Goal: Information Seeking & Learning: Learn about a topic

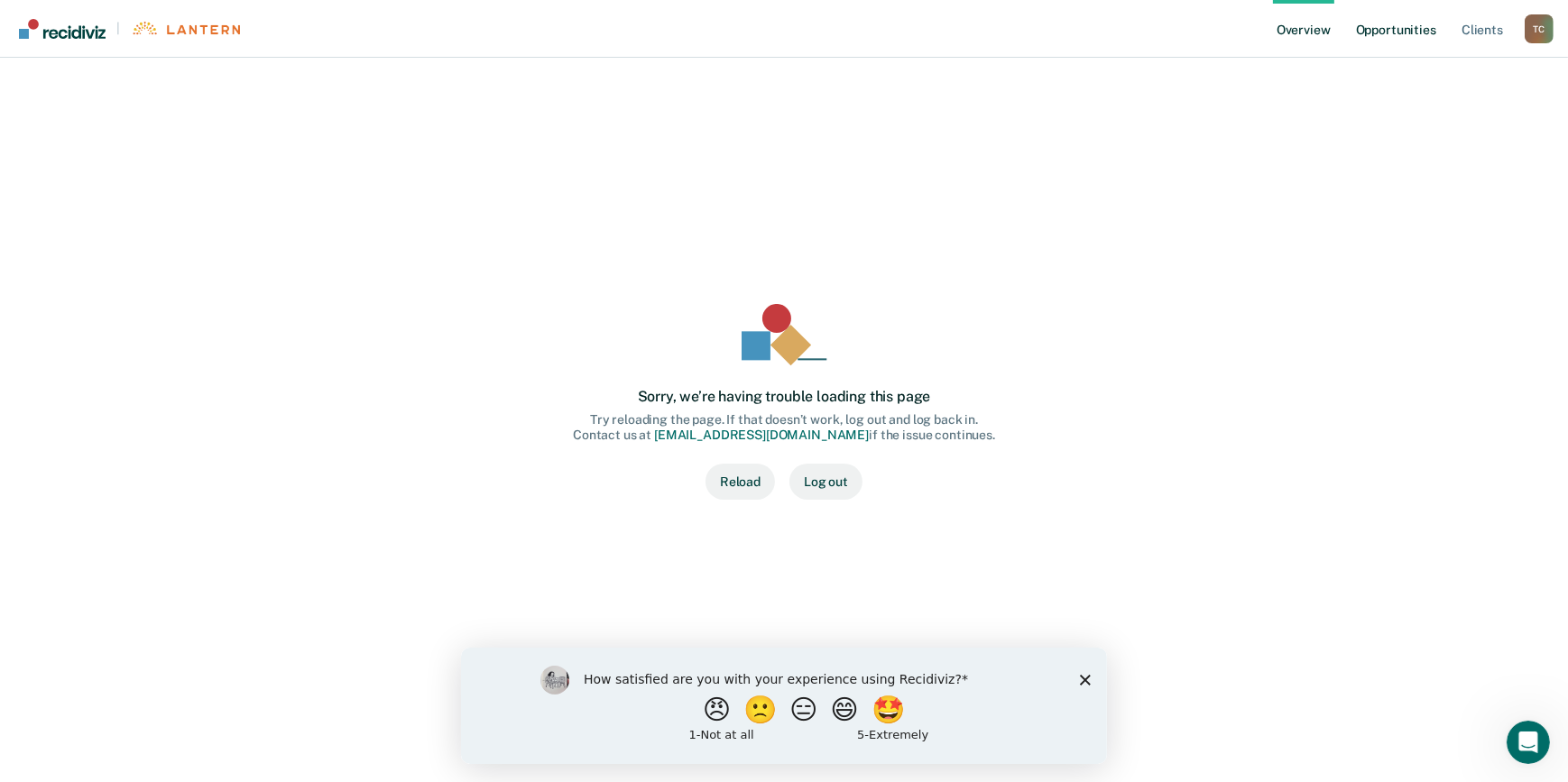
click at [1365, 35] on link "Opportunities" at bounding box center [1395, 29] width 88 height 58
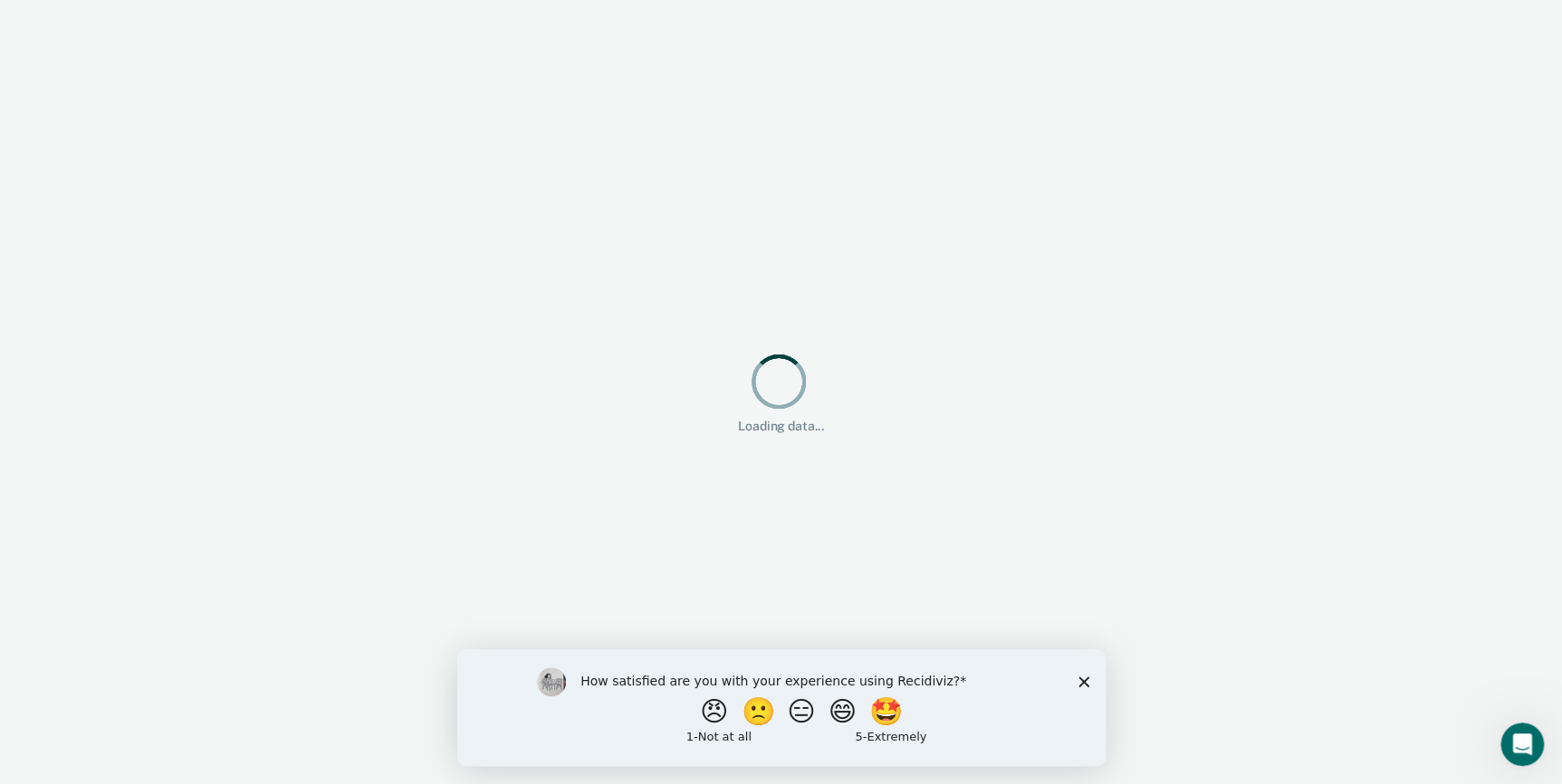
click at [1087, 687] on div "How satisfied are you with your experience using Recidiviz? 😠 🙁 😑 😄 🤩 1 - Not a…" at bounding box center [780, 708] width 648 height 117
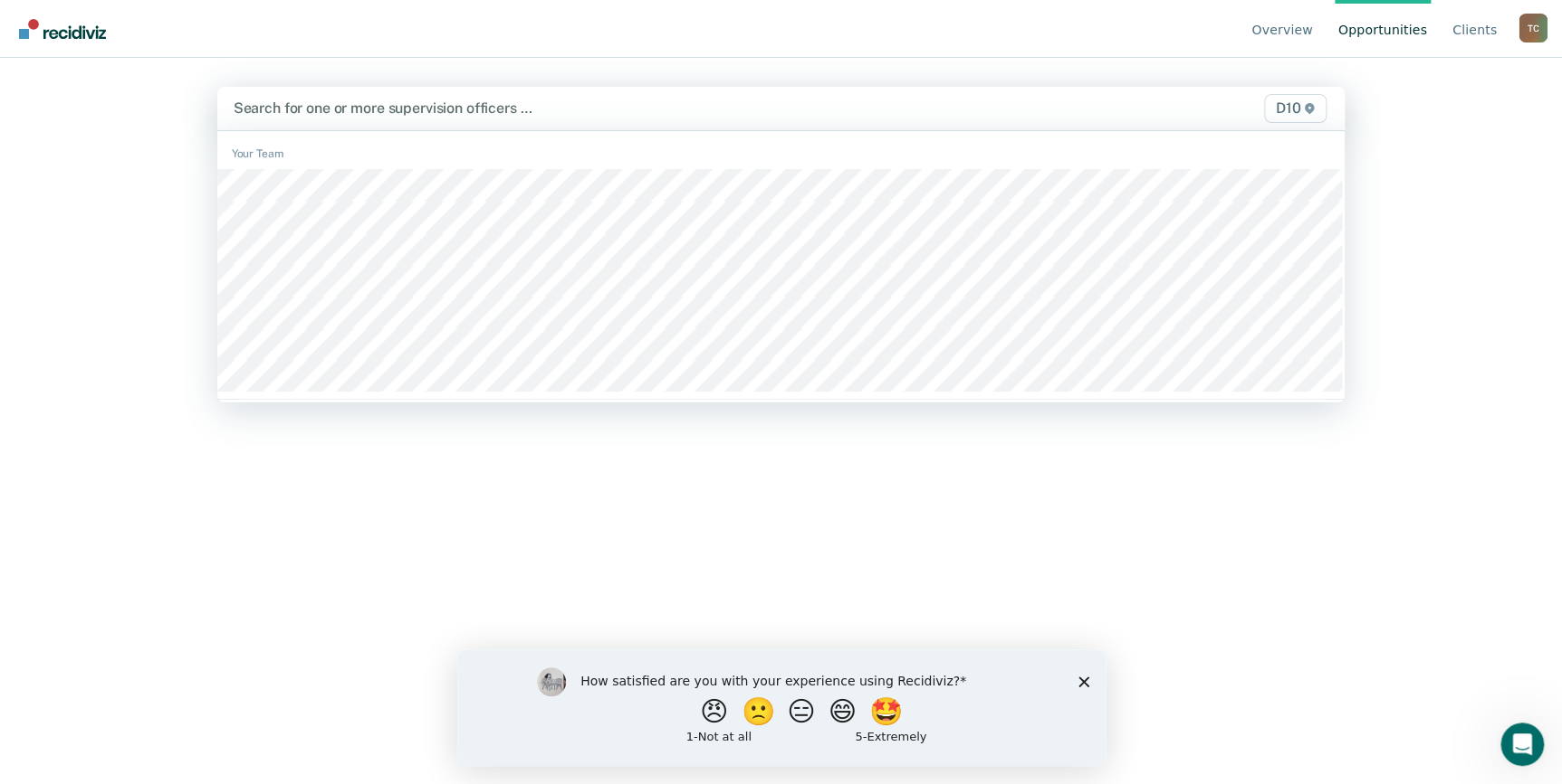
click at [362, 108] on div at bounding box center [616, 108] width 766 height 21
type input "mck"
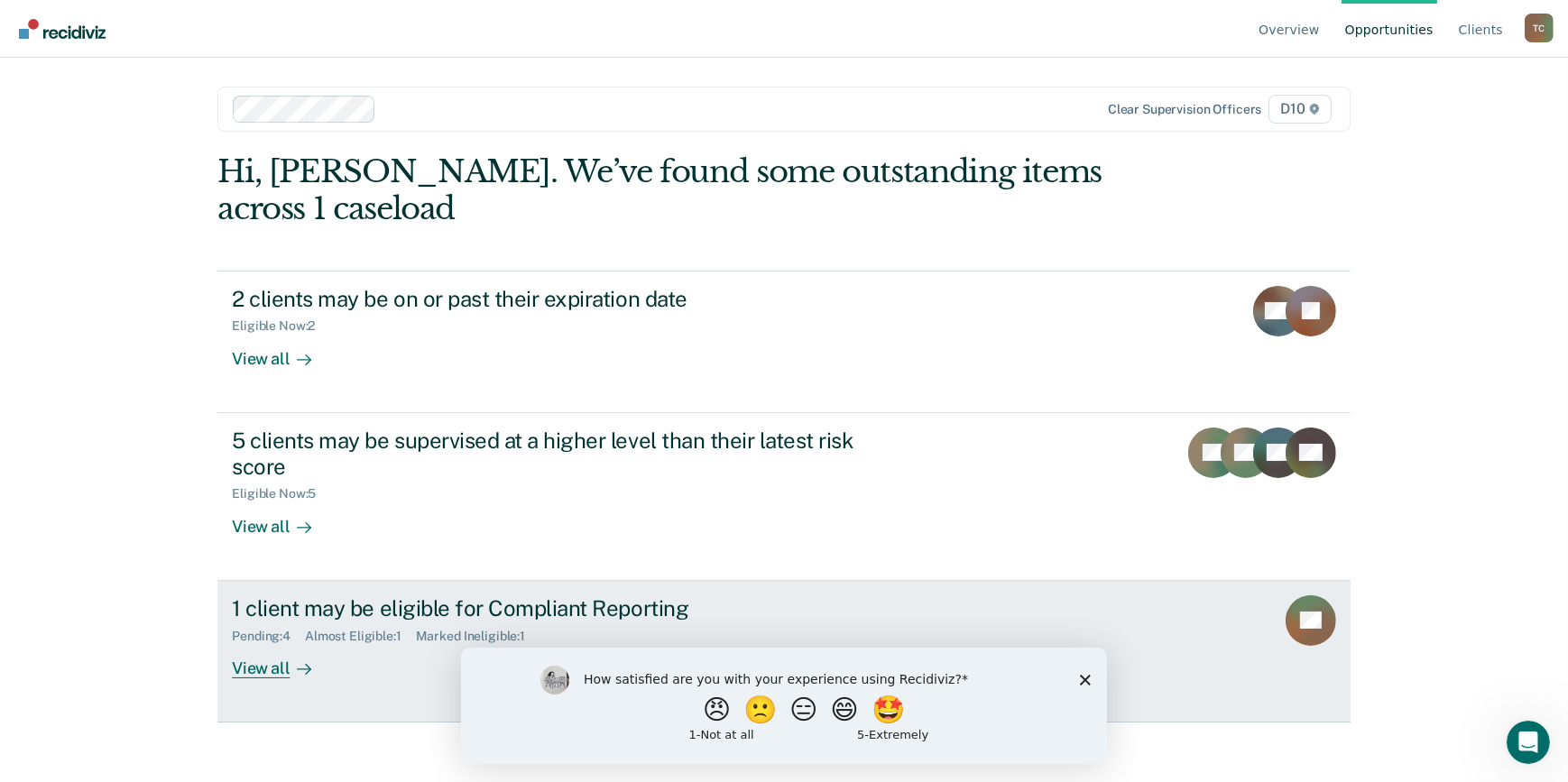
click at [280, 668] on div "View all" at bounding box center [282, 661] width 101 height 35
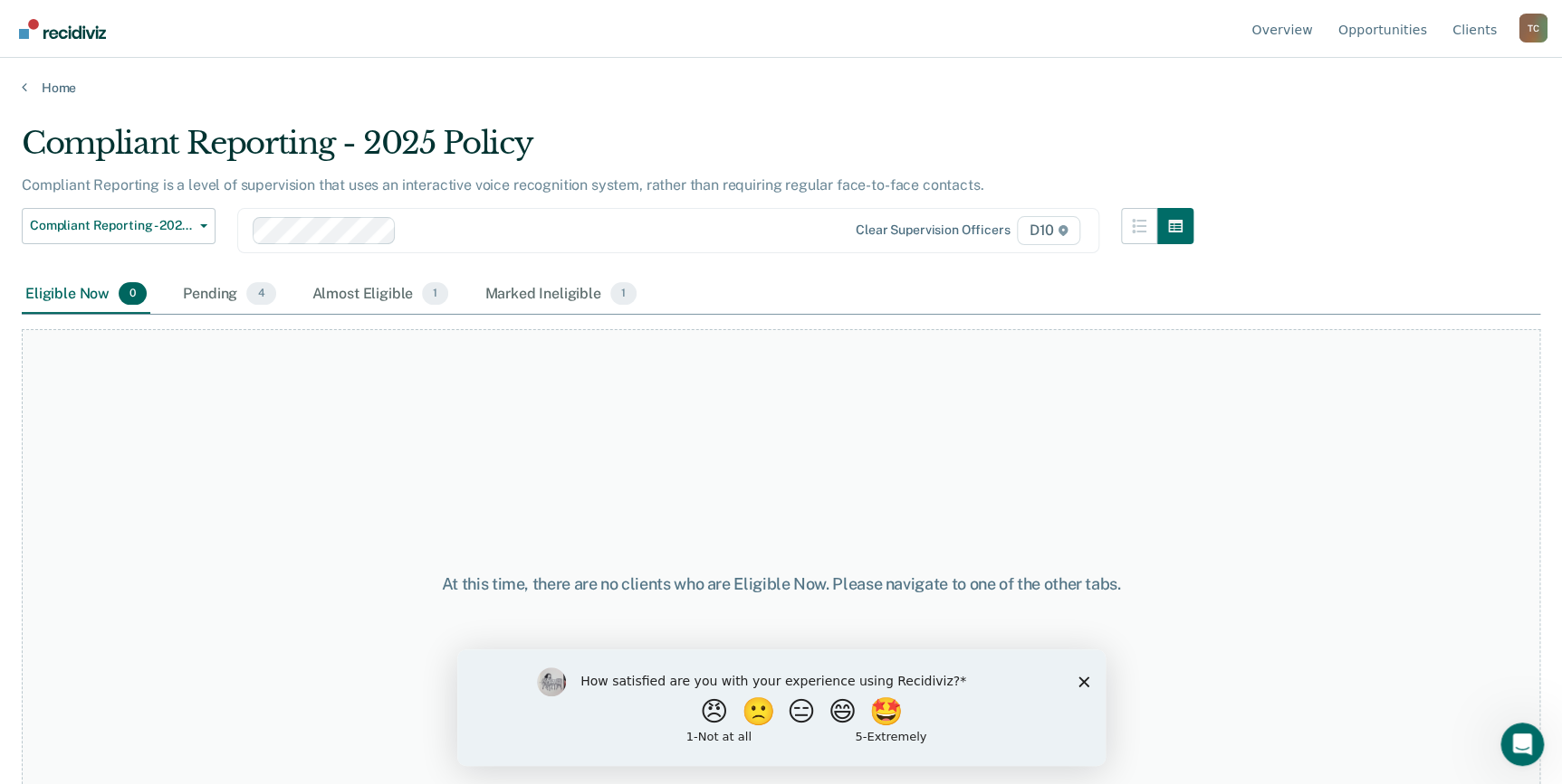
click at [1083, 679] on polygon "Close survey" at bounding box center [1082, 681] width 11 height 11
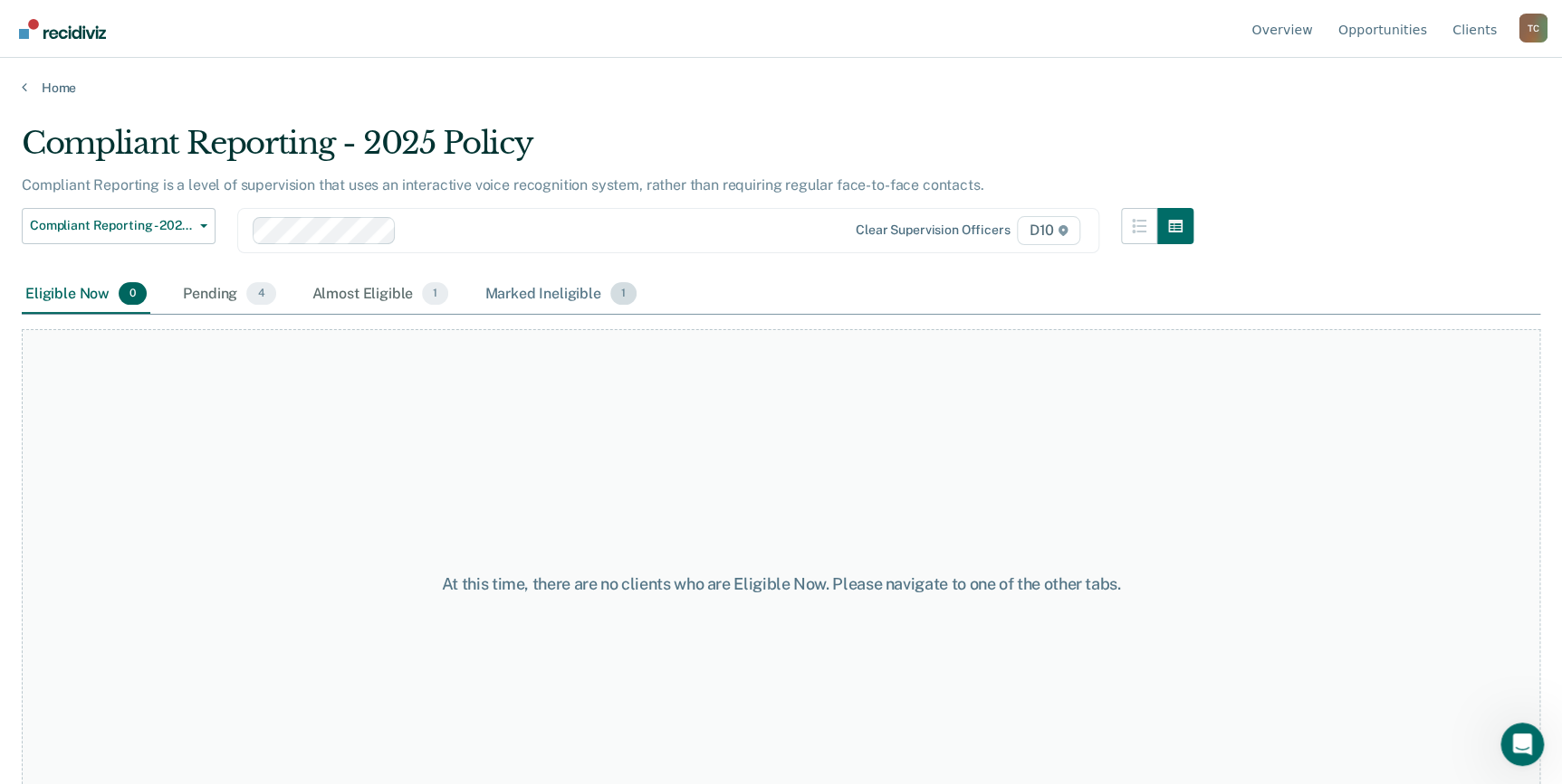
click at [538, 285] on div "Marked Ineligible 1" at bounding box center [560, 294] width 160 height 40
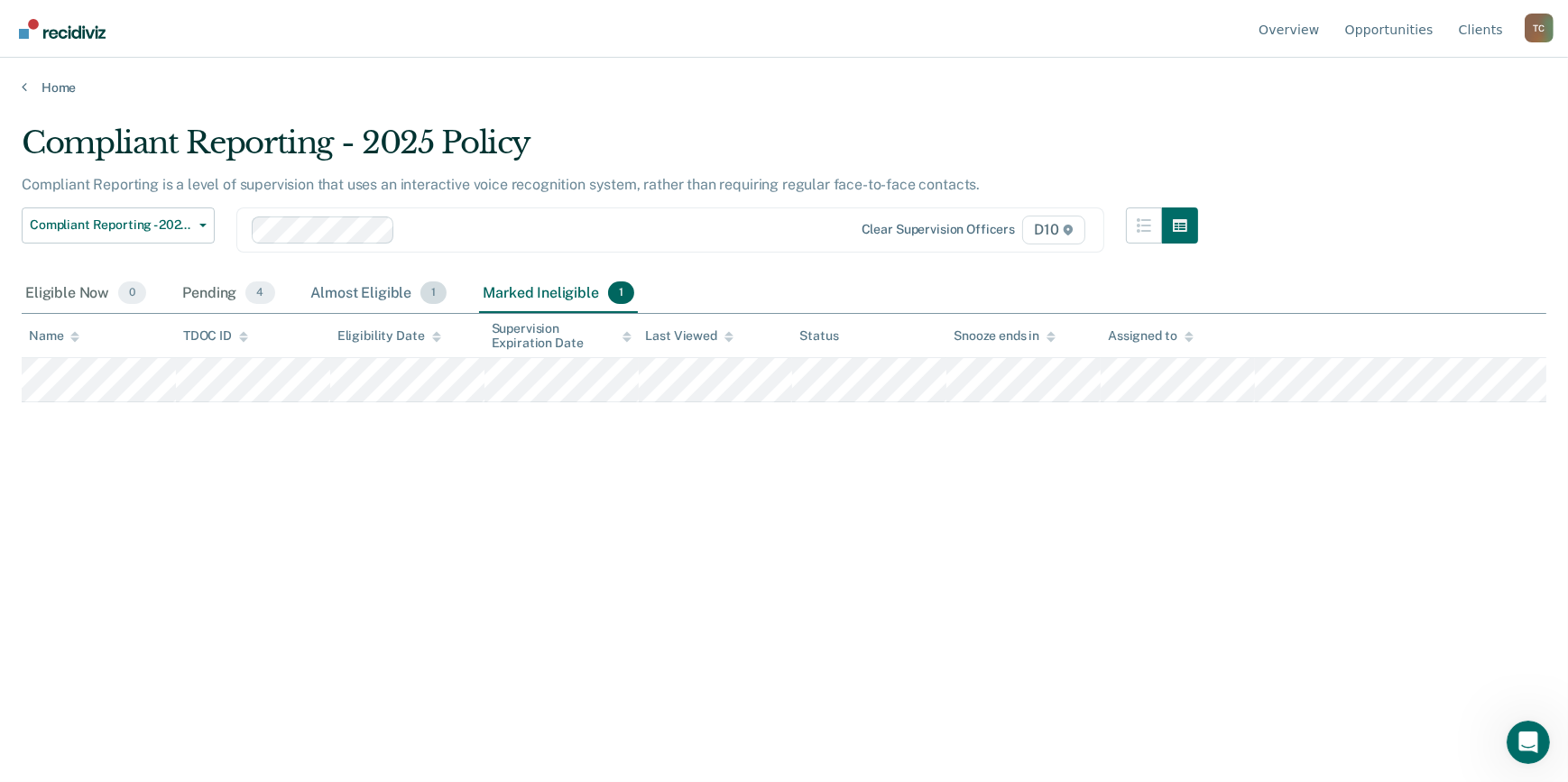
click at [341, 297] on div "Almost Eligible 1" at bounding box center [379, 293] width 144 height 40
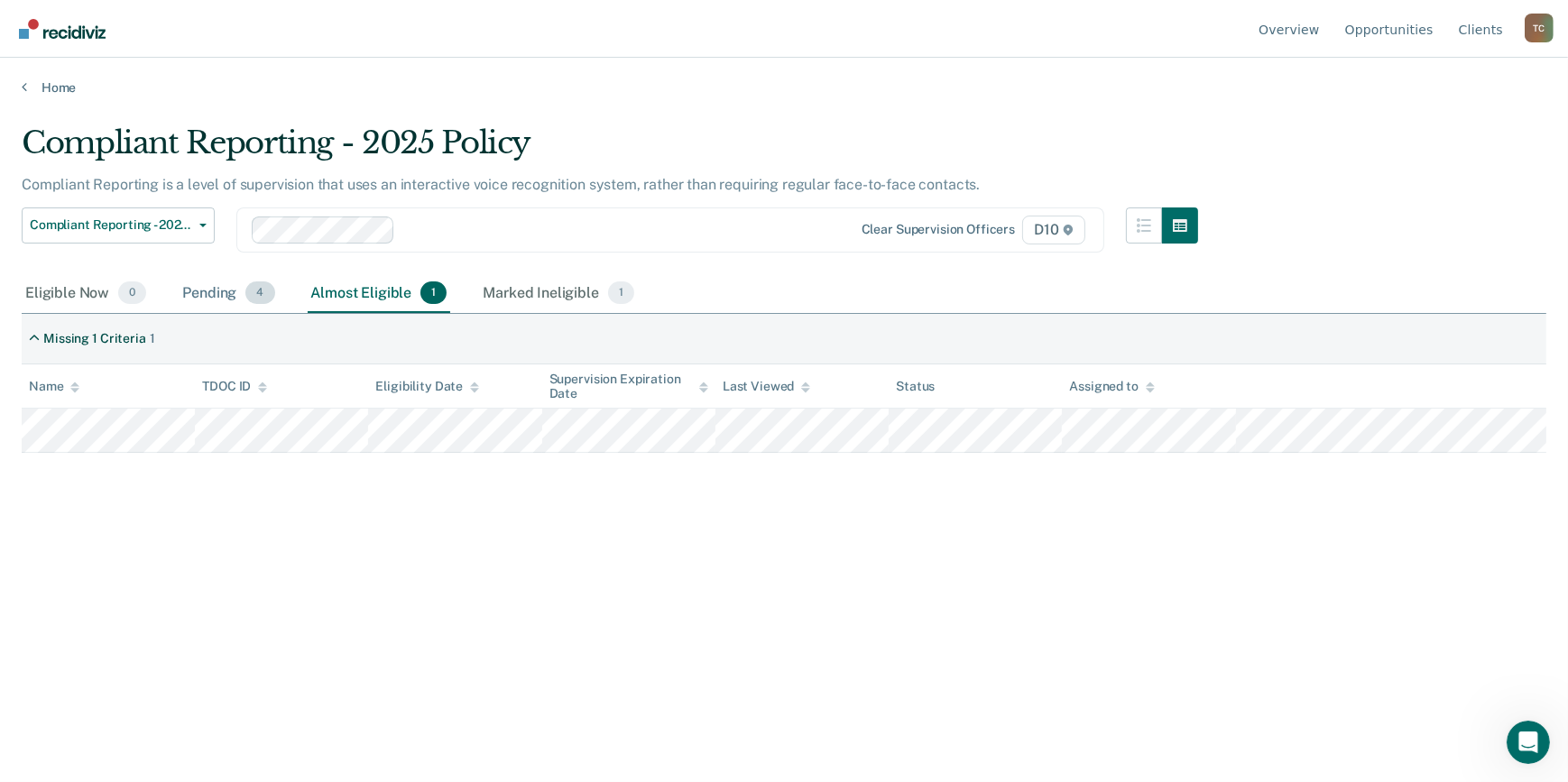
click at [194, 291] on div "Pending 4" at bounding box center [228, 293] width 99 height 40
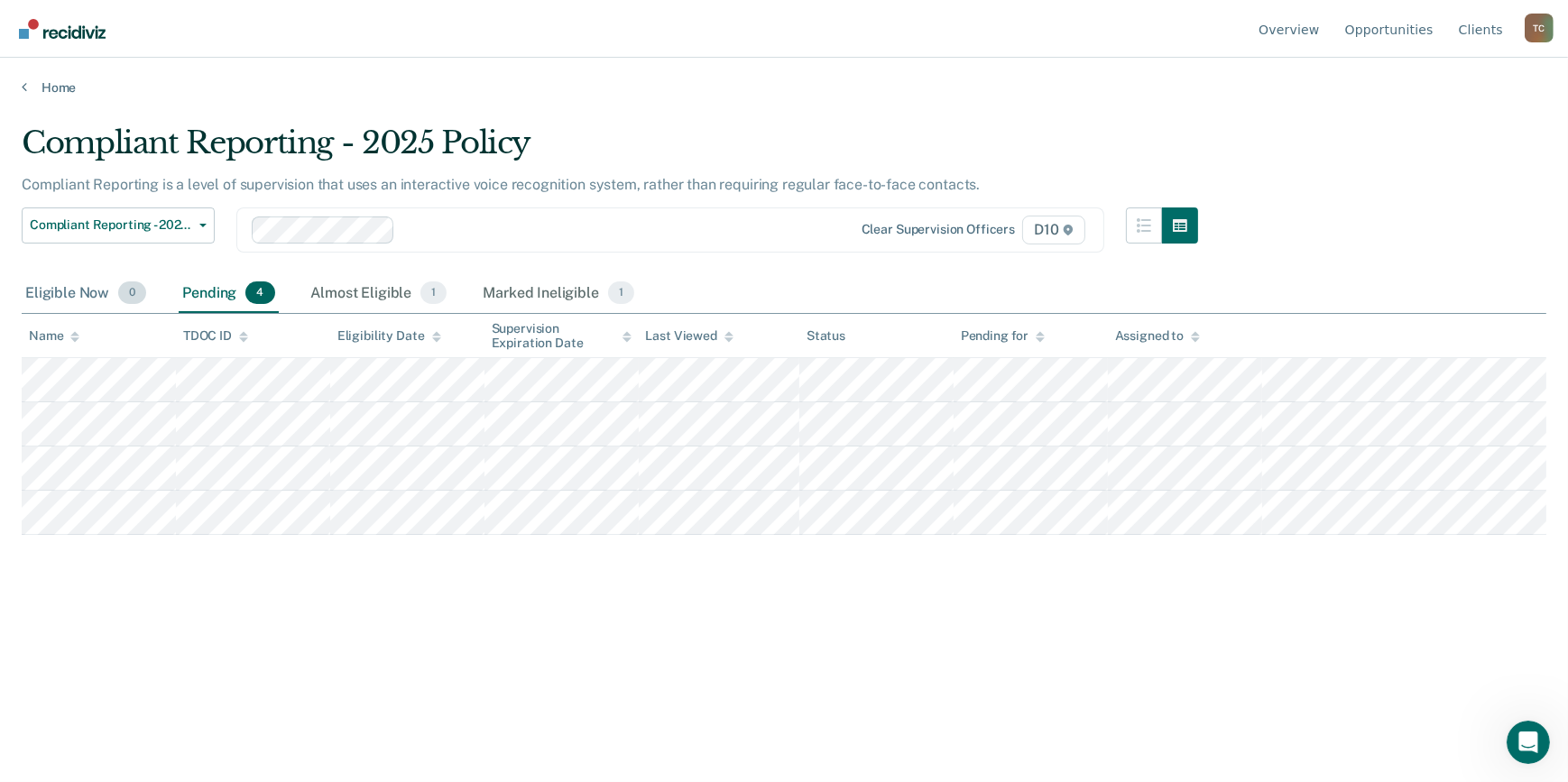
click at [64, 298] on div "Eligible Now 0" at bounding box center [85, 293] width 128 height 40
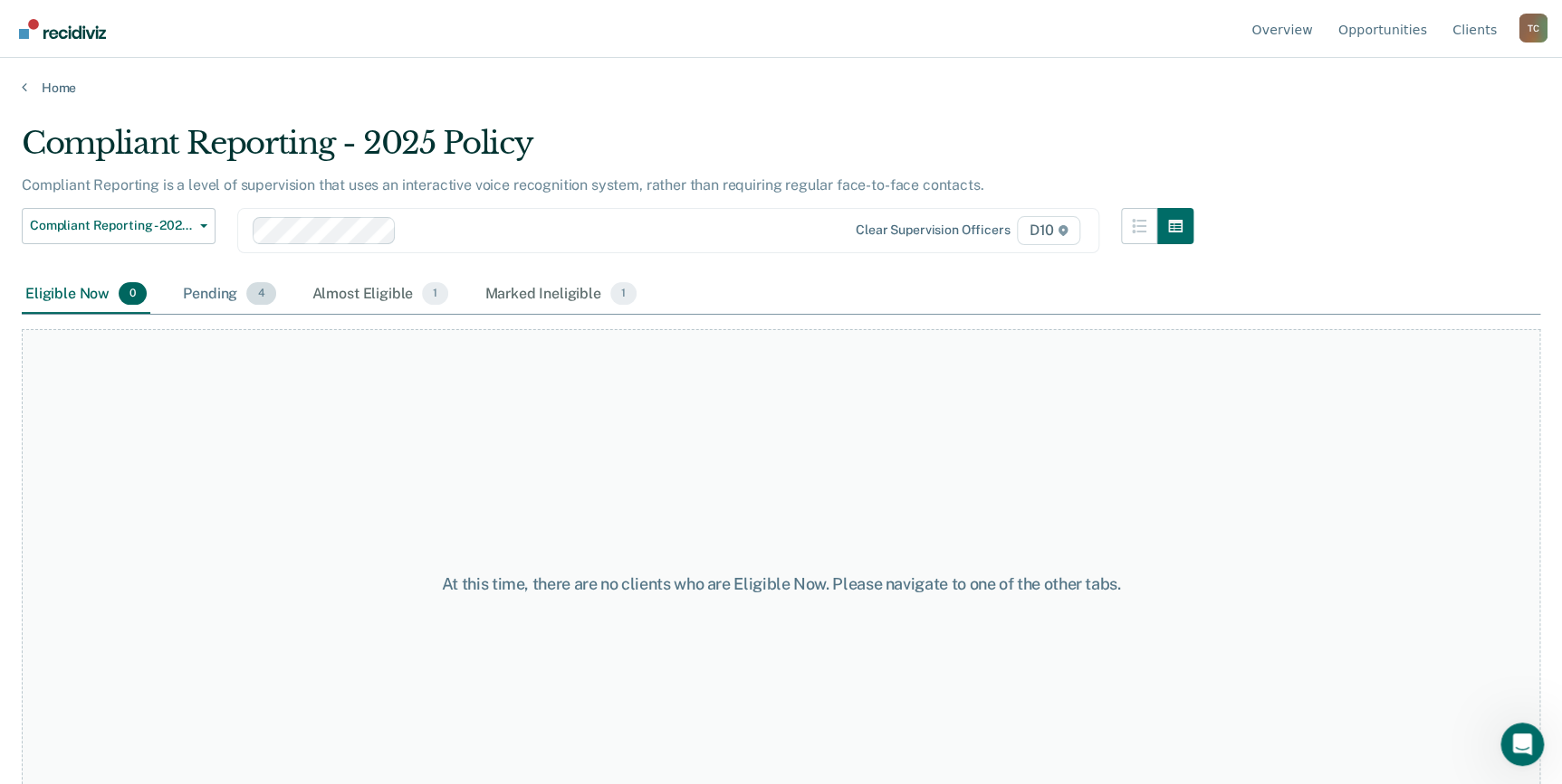
click at [192, 292] on div "Pending 4" at bounding box center [229, 294] width 100 height 40
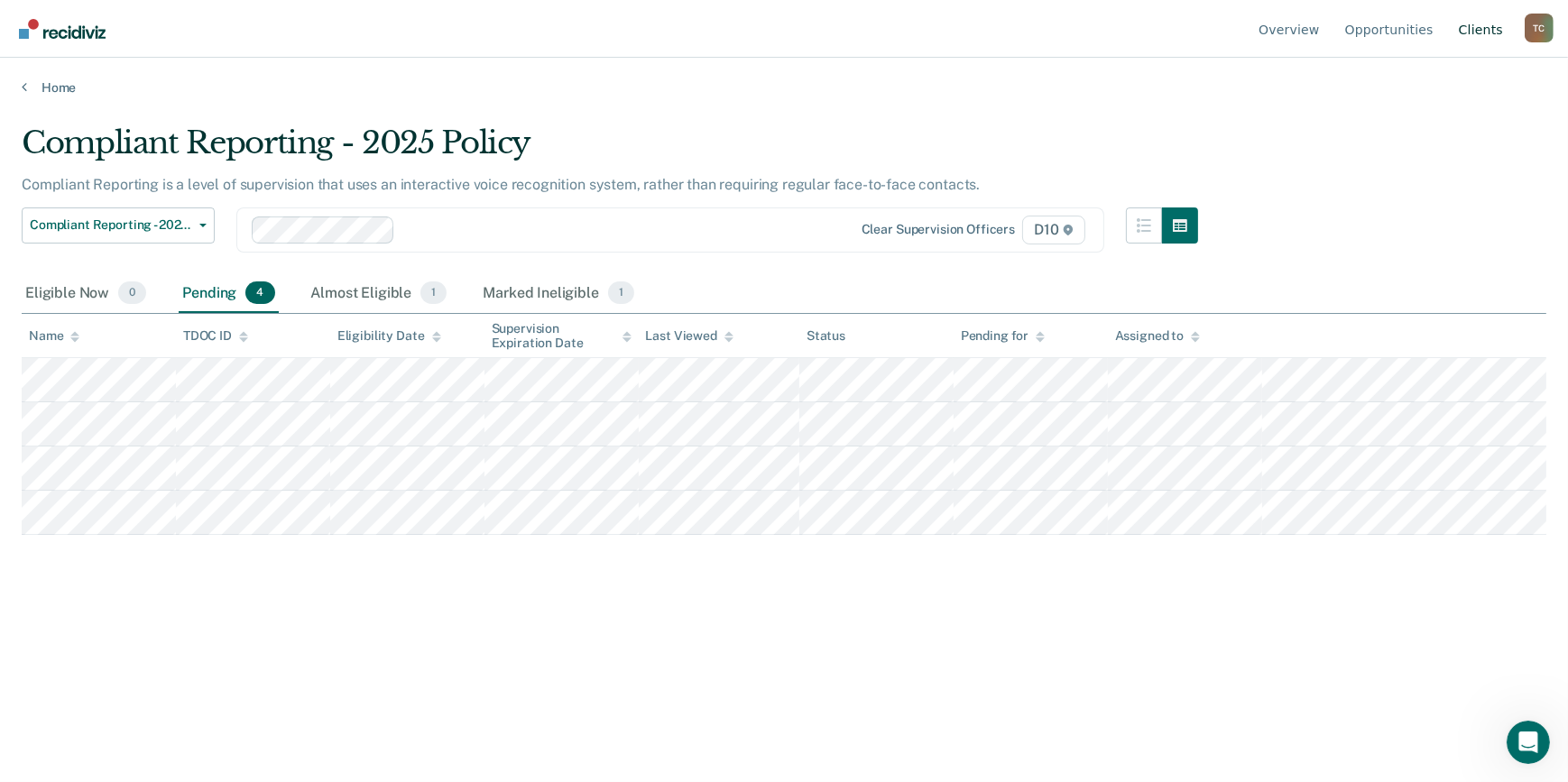
click at [1479, 35] on link "Client s" at bounding box center [1480, 29] width 51 height 58
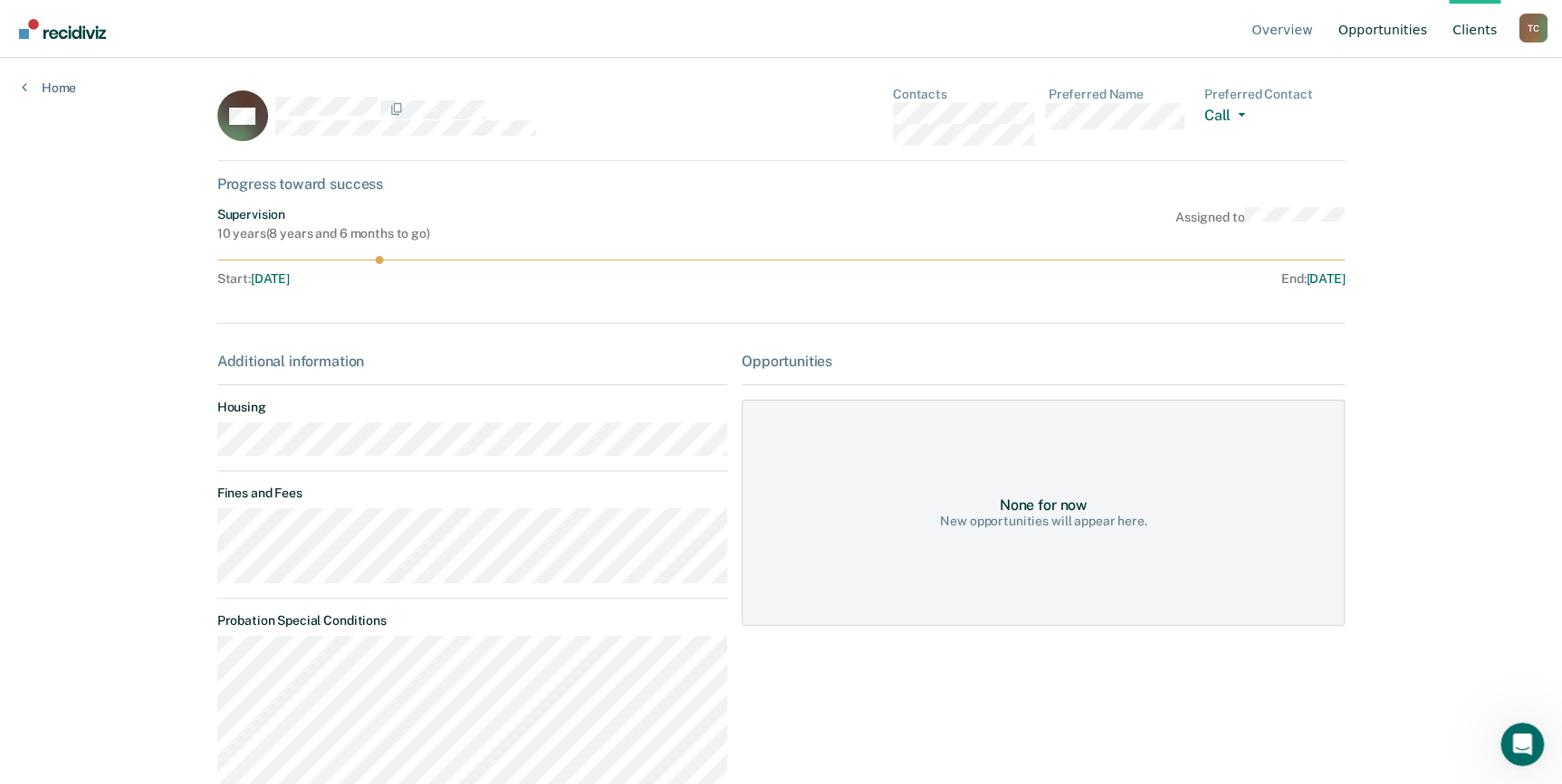
click at [1403, 40] on link "Opportunities" at bounding box center [1382, 29] width 96 height 58
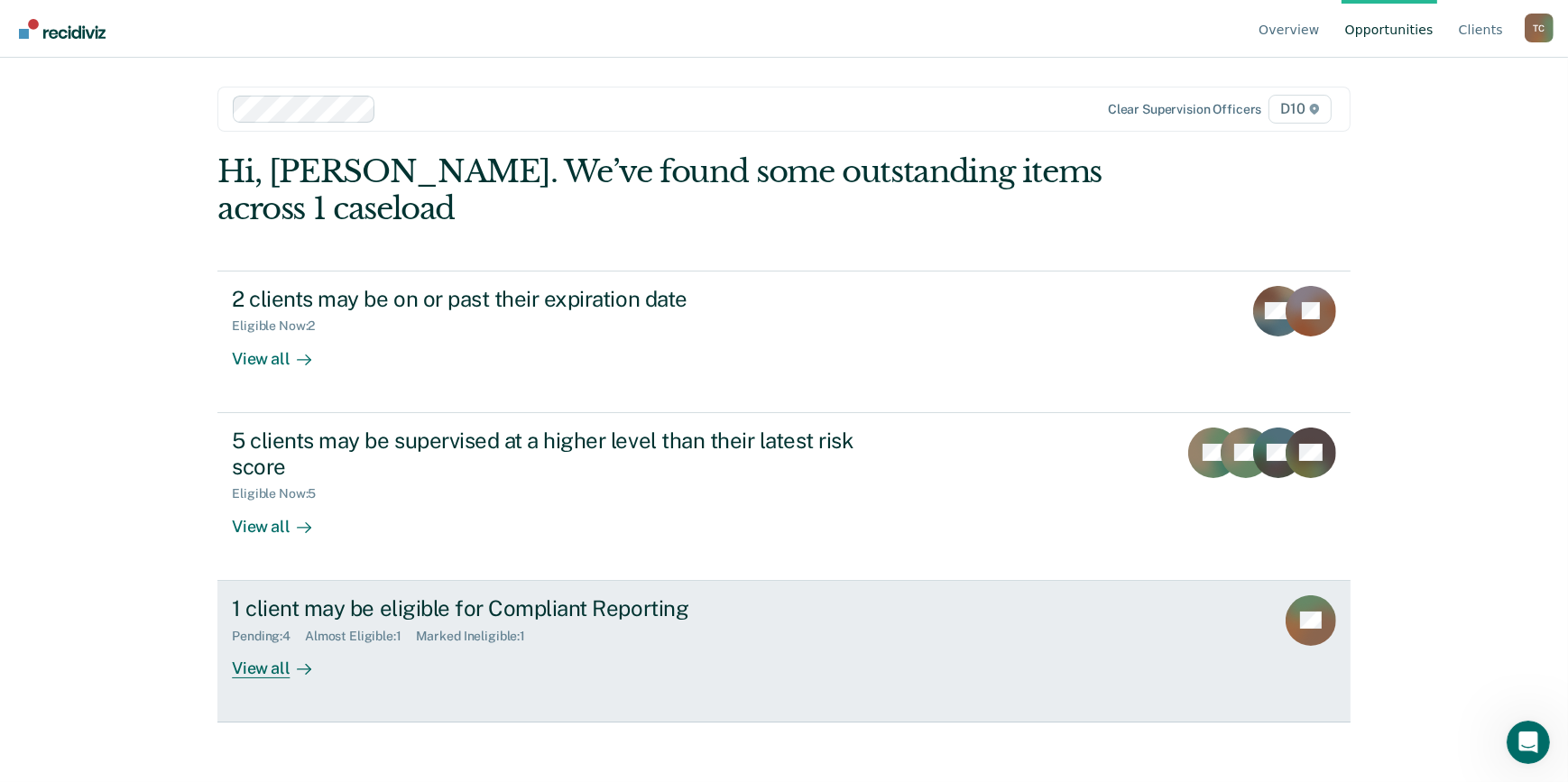
click at [325, 655] on div "View all" at bounding box center [282, 661] width 101 height 35
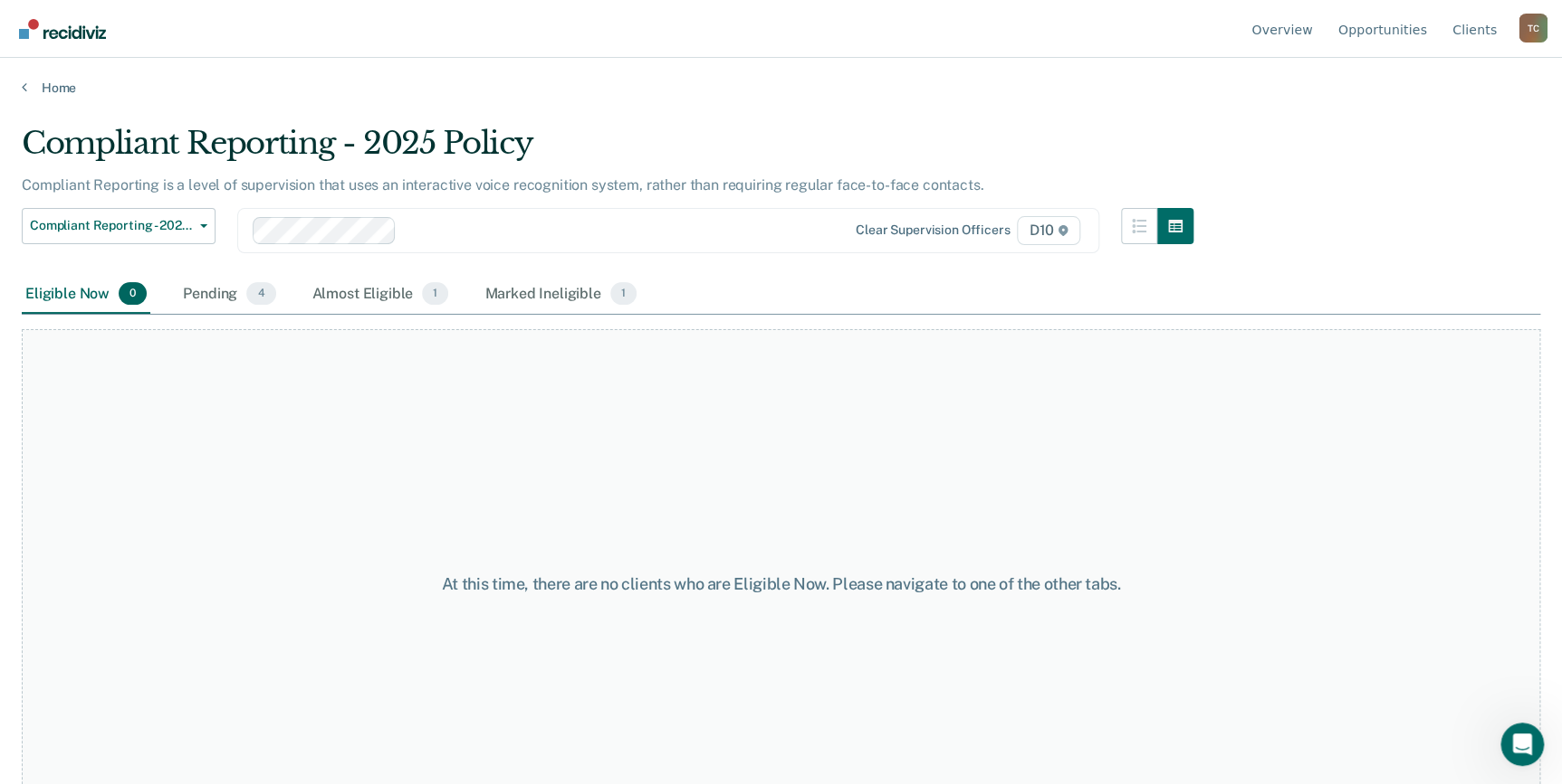
drag, startPoint x: 227, startPoint y: 298, endPoint x: 292, endPoint y: 300, distance: 65.0
click at [227, 298] on div "Pending 4" at bounding box center [229, 294] width 100 height 40
